Goal: Task Accomplishment & Management: Complete application form

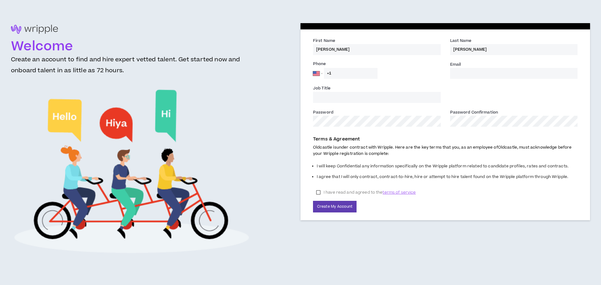
select select "US"
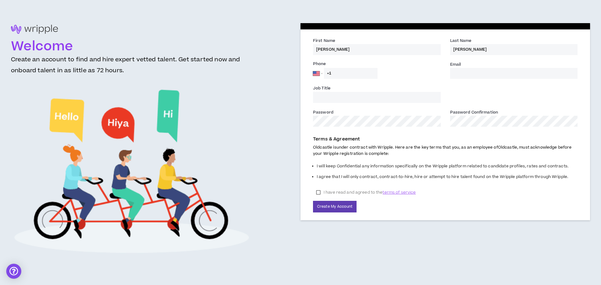
click at [469, 76] on input "Email *" at bounding box center [514, 73] width 128 height 11
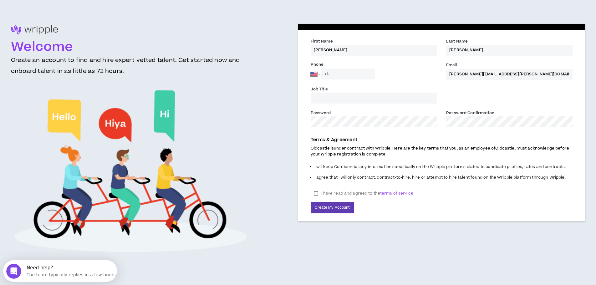
type input "[PERSON_NAME][EMAIL_ADDRESS][PERSON_NAME][DOMAIN_NAME]"
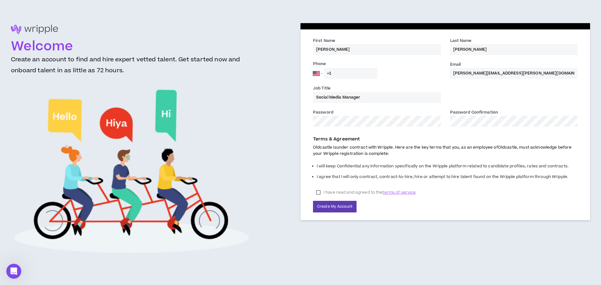
type input "Social Media Manager"
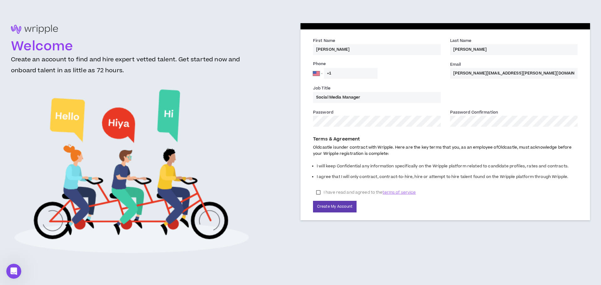
click at [393, 237] on div "First Name * [PERSON_NAME] Last Name * [PERSON_NAME] Phone [GEOGRAPHIC_DATA] [G…" at bounding box center [444, 142] width 289 height 239
click at [318, 192] on label "I have read and agreed to the terms of service" at bounding box center [366, 192] width 106 height 9
click at [344, 206] on button "Create My Account" at bounding box center [334, 207] width 43 height 12
